Goal: Check status

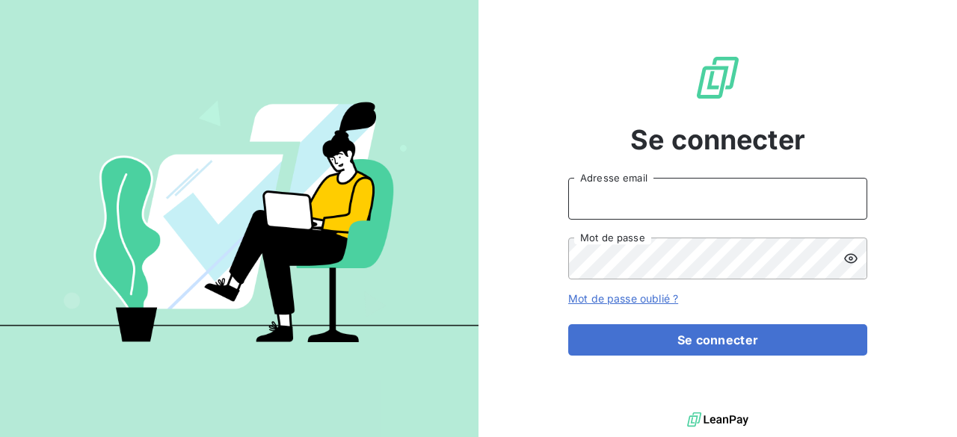
type input "[EMAIL_ADDRESS][PERSON_NAME][DOMAIN_NAME]"
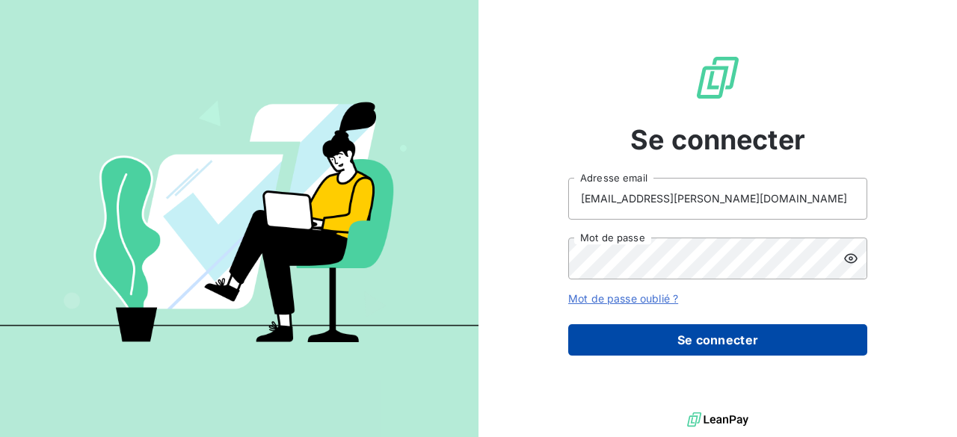
click at [801, 341] on button "Se connecter" at bounding box center [717, 339] width 299 height 31
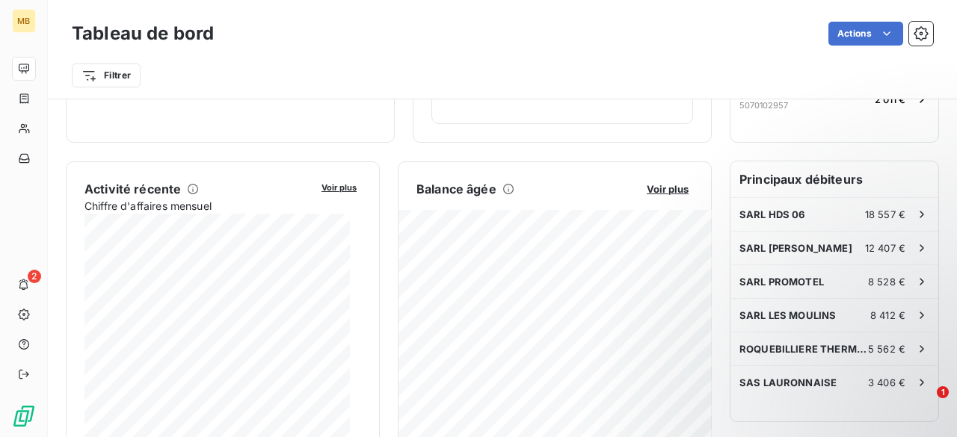
scroll to position [230, 0]
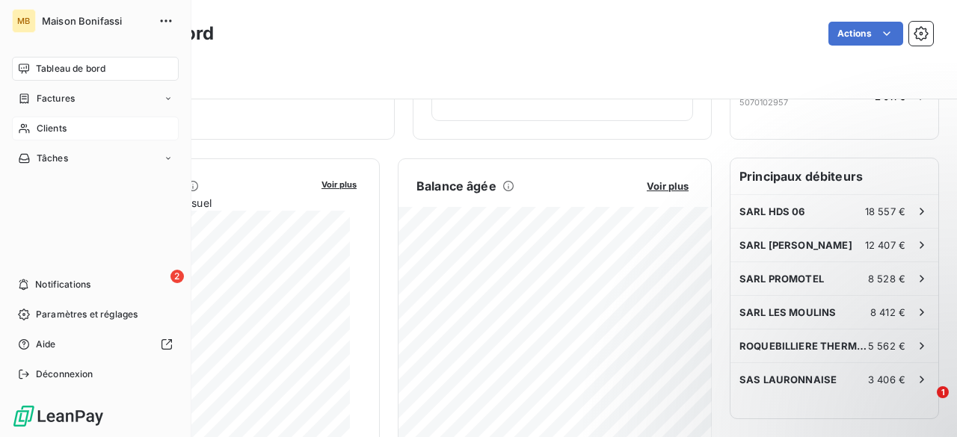
click at [61, 123] on span "Clients" at bounding box center [52, 128] width 30 height 13
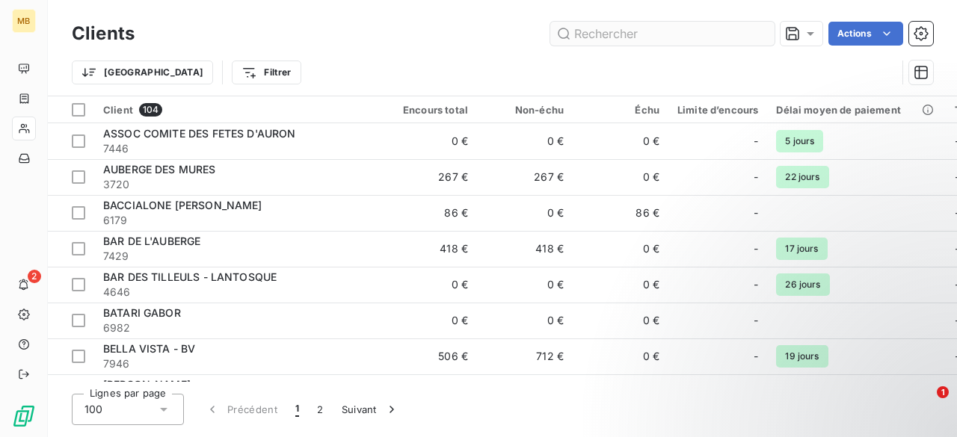
click at [616, 40] on input "text" at bounding box center [662, 34] width 224 height 24
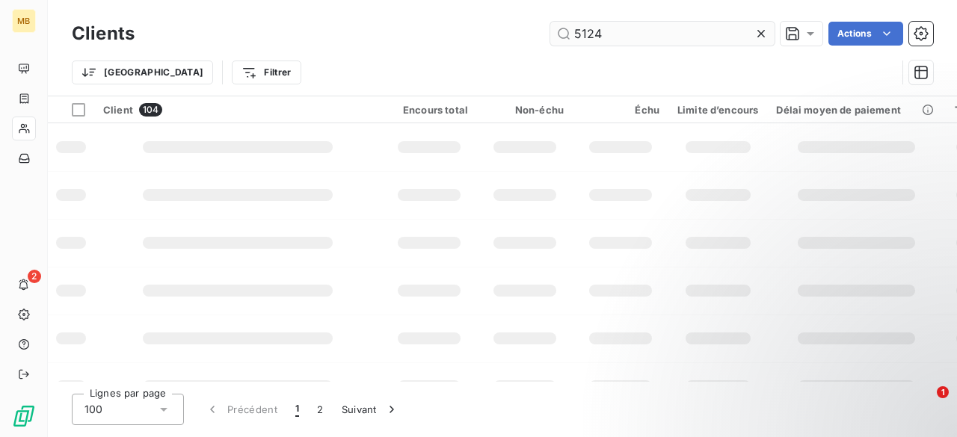
type input "5124"
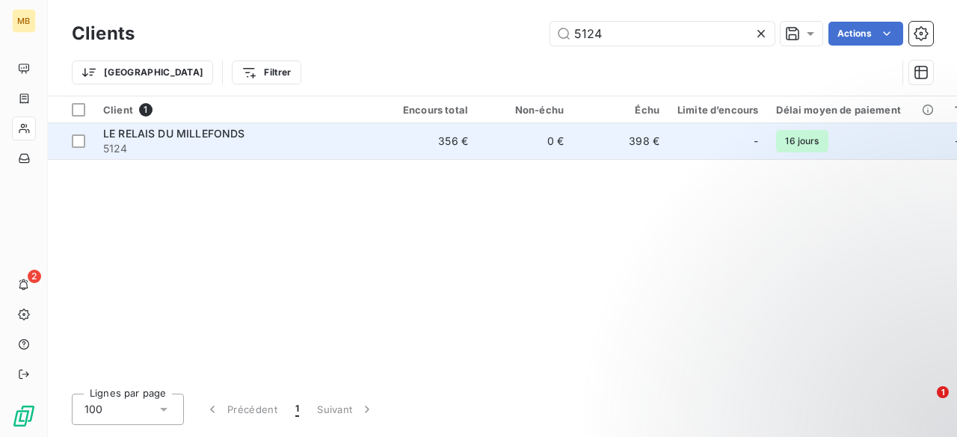
click at [314, 148] on span "5124" at bounding box center [237, 148] width 269 height 15
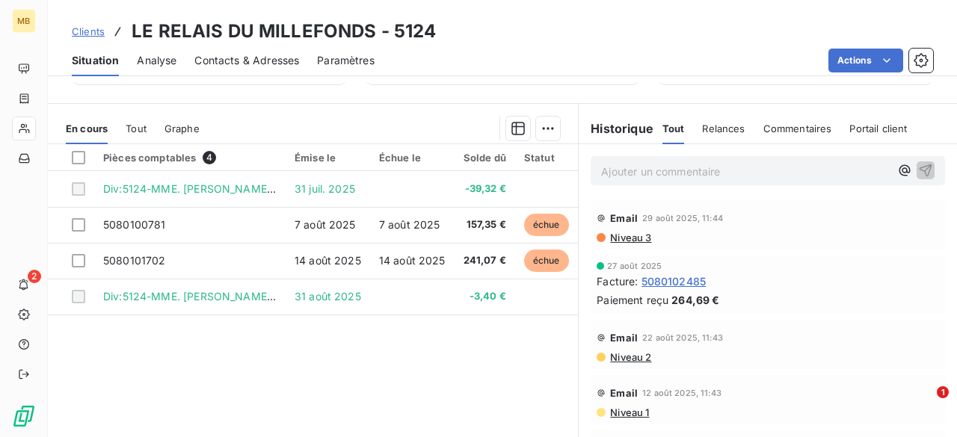
click at [776, 123] on span "Commentaires" at bounding box center [797, 129] width 69 height 12
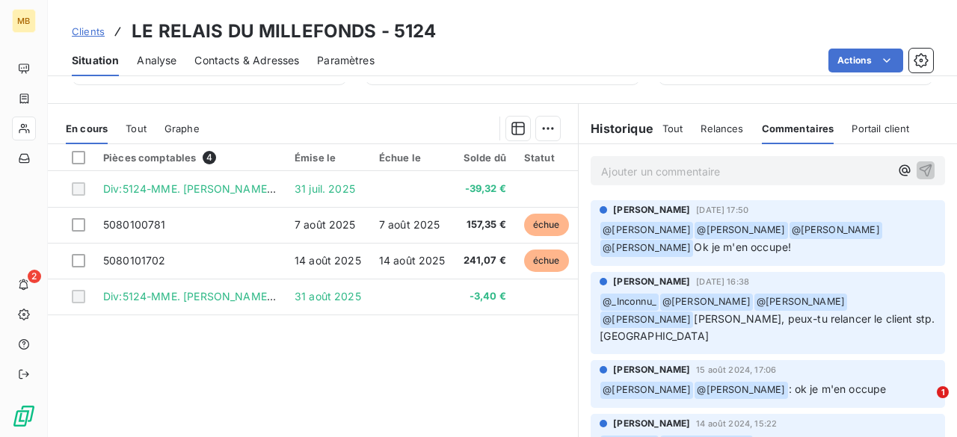
click at [606, 132] on h6 "Historique" at bounding box center [615, 129] width 75 height 18
click at [667, 132] on span "Tout" at bounding box center [672, 129] width 21 height 12
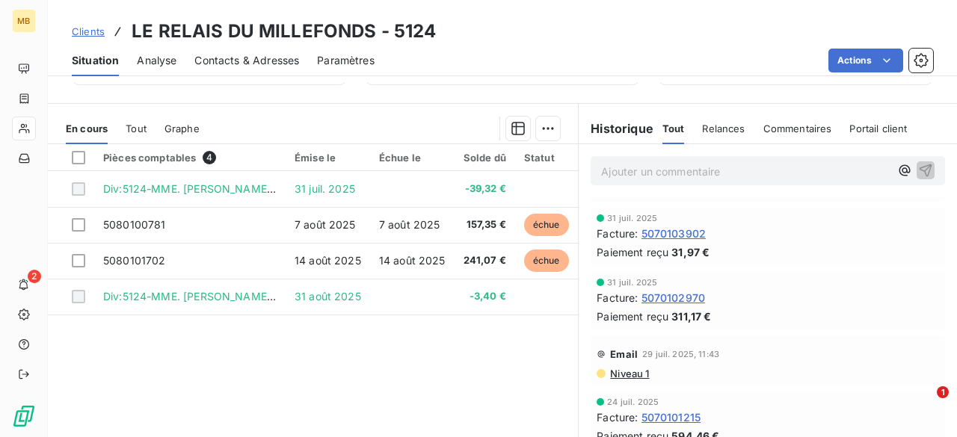
scroll to position [223, 0]
